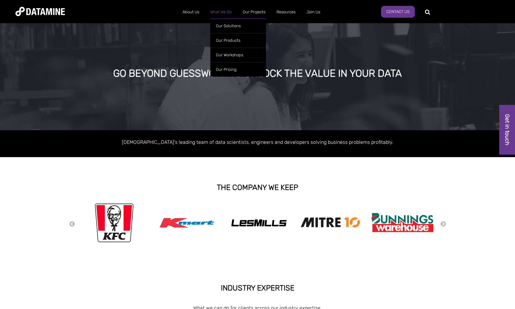
click at [221, 10] on link "What We Do" at bounding box center [221, 12] width 32 height 16
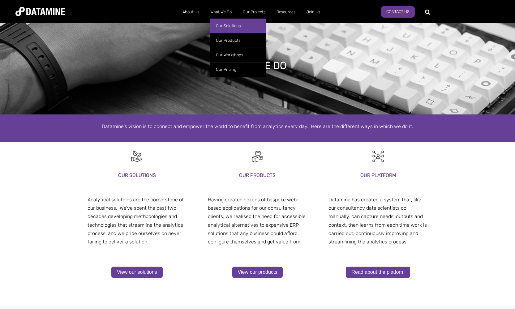
click at [222, 25] on link "Our Solutions" at bounding box center [238, 26] width 56 height 15
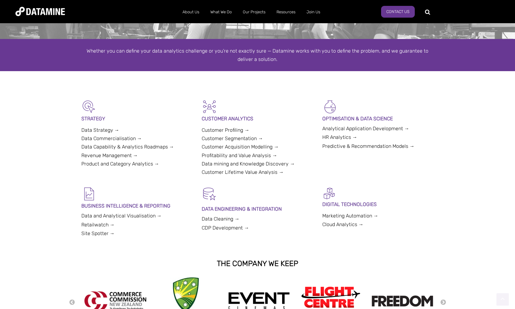
scroll to position [93, 0]
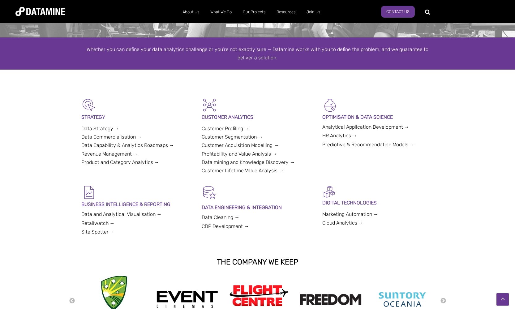
click at [102, 128] on link "Data Strategy →" at bounding box center [100, 129] width 38 height 6
